Goal: Navigation & Orientation: Find specific page/section

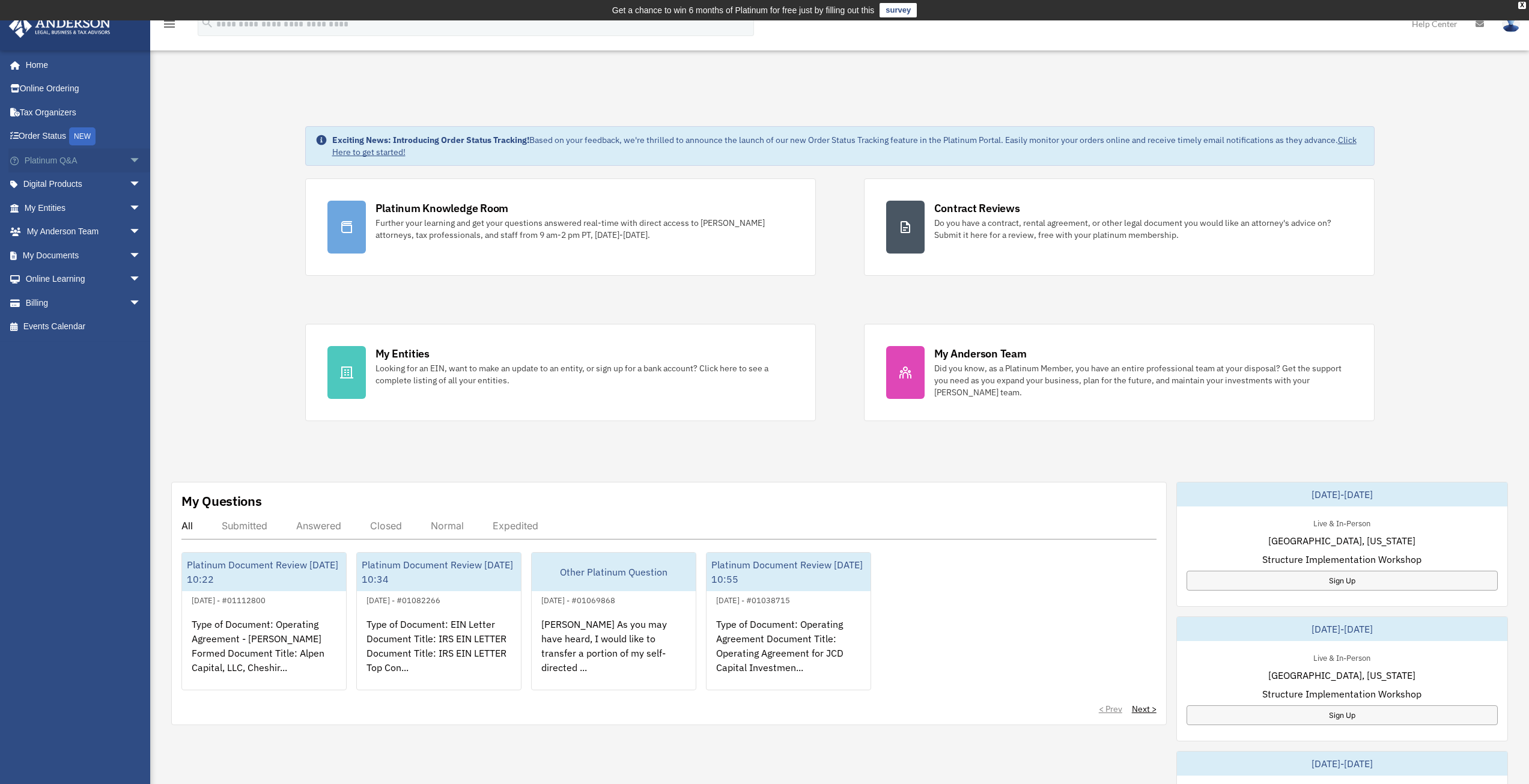
click at [129, 162] on span "arrow_drop_down" at bounding box center [141, 160] width 24 height 24
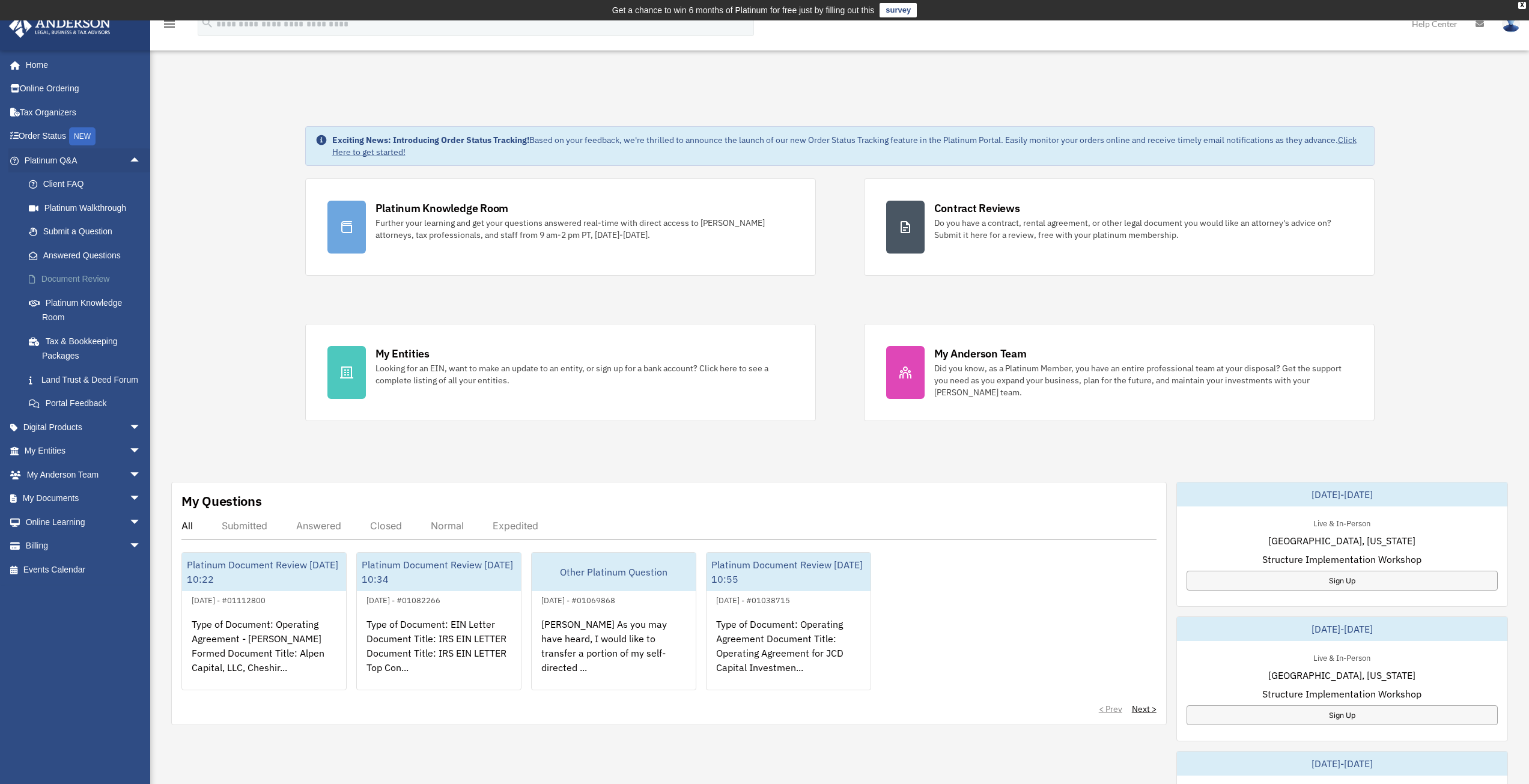
click at [56, 278] on link "Document Review" at bounding box center [88, 279] width 142 height 24
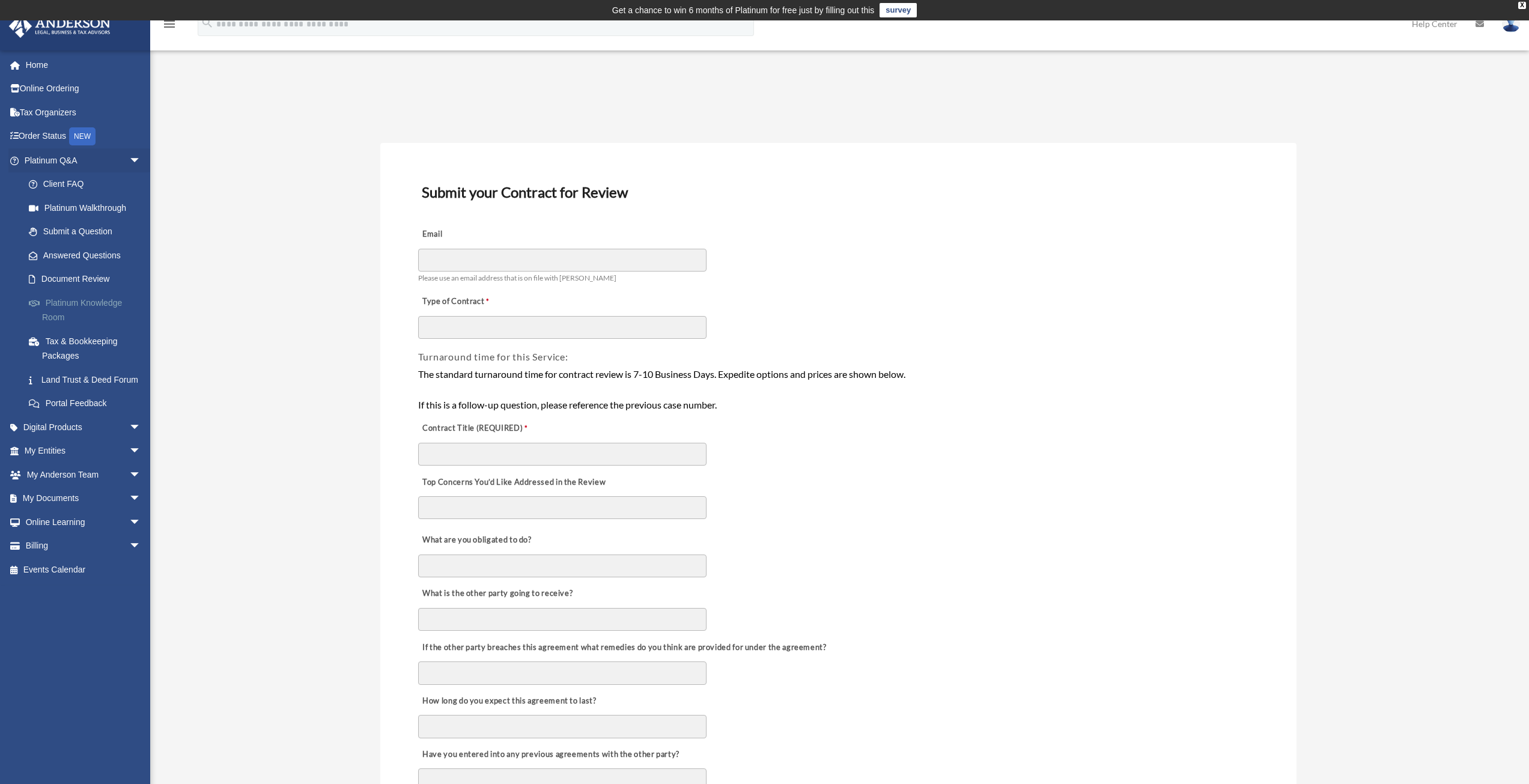
click at [80, 313] on link "Platinum Knowledge Room" at bounding box center [88, 310] width 142 height 38
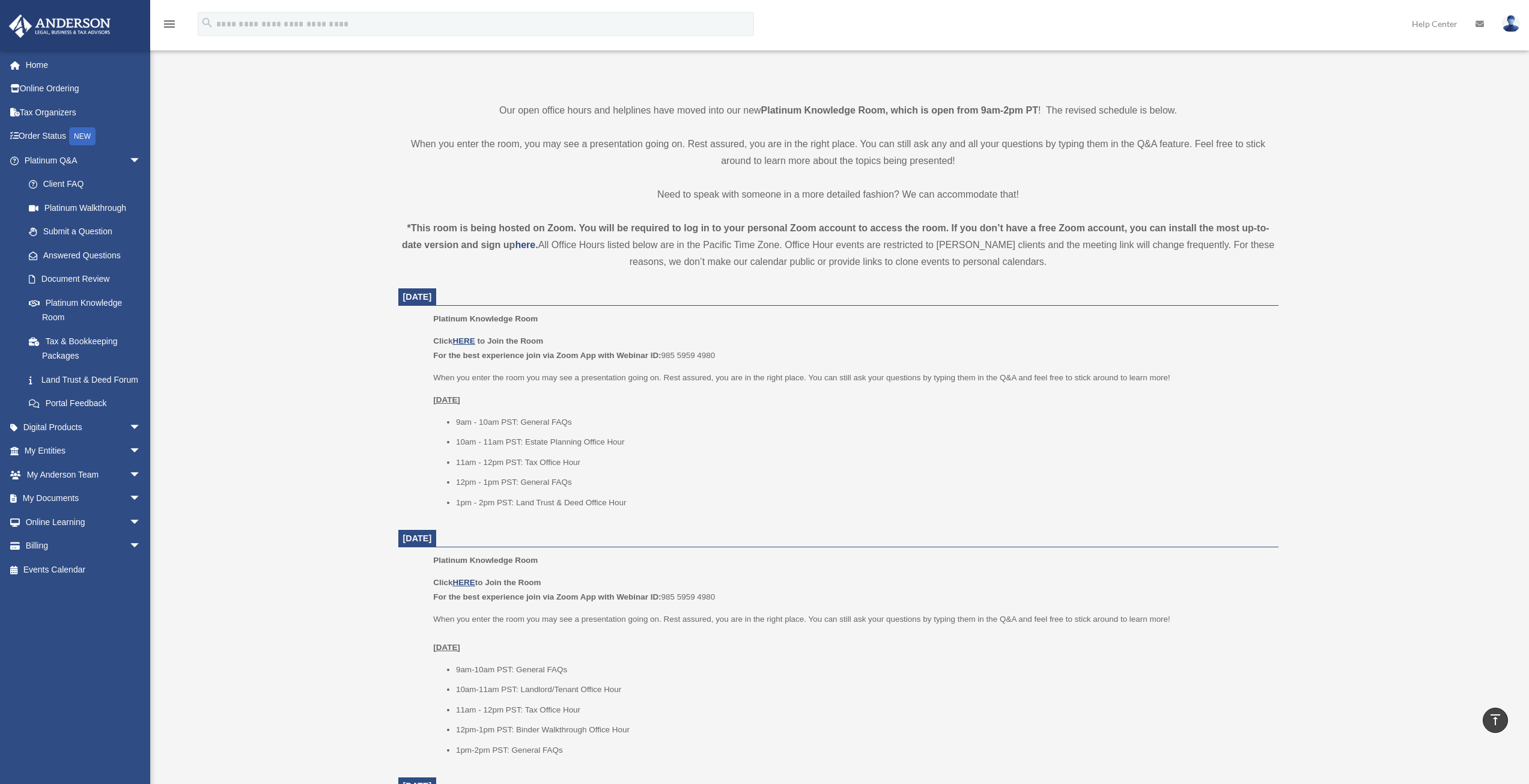
scroll to position [300, 0]
